Goal: Transaction & Acquisition: Purchase product/service

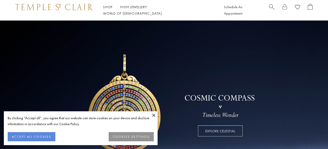
click at [153, 116] on button at bounding box center [154, 115] width 8 height 8
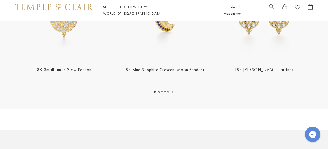
scroll to position [655, 0]
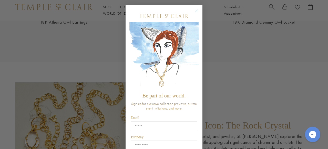
click at [198, 10] on circle "Close dialog" at bounding box center [196, 11] width 6 height 6
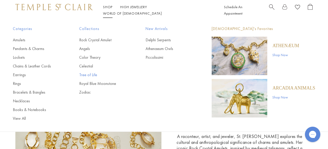
click at [89, 77] on link "Tree of Life" at bounding box center [102, 75] width 46 height 6
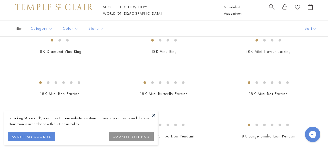
scroll to position [436, 0]
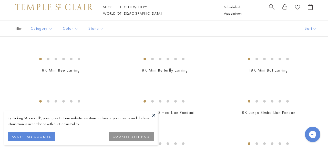
click at [151, 116] on button at bounding box center [154, 115] width 8 height 8
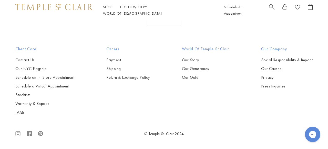
scroll to position [1135, 0]
click at [0, 0] on img at bounding box center [0, 0] width 0 height 0
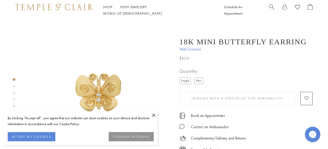
click at [153, 116] on button at bounding box center [154, 115] width 8 height 8
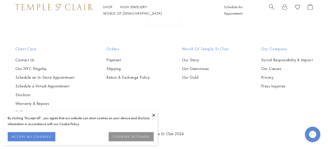
scroll to position [1257, 0]
click at [155, 115] on button at bounding box center [154, 115] width 8 height 8
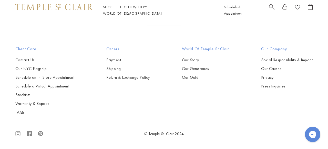
scroll to position [2615, 0]
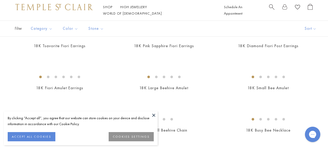
scroll to position [125, 0]
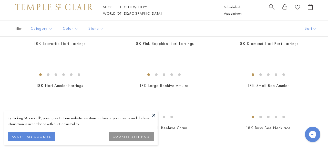
click at [153, 117] on button at bounding box center [154, 115] width 8 height 8
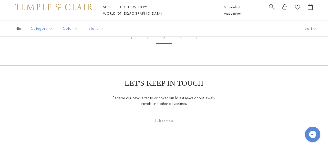
scroll to position [698, 0]
